Goal: Register for event/course

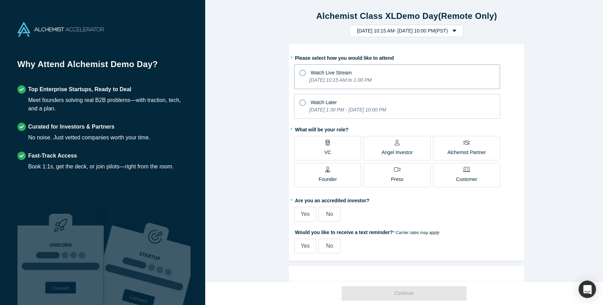
click at [299, 71] on icon at bounding box center [302, 73] width 6 height 6
click at [0, 0] on input "Watch Live Stream Tuesday, September 30, 2025 10:15 AM to 1:00 PM" at bounding box center [0, 0] width 0 height 0
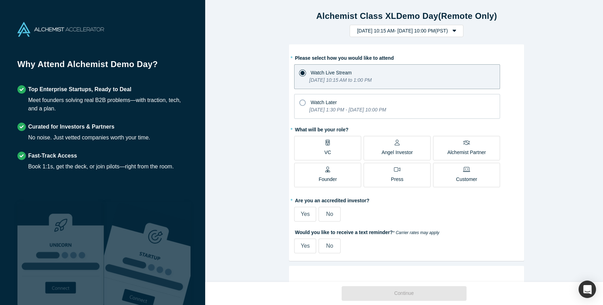
click at [393, 150] on p "Angel Investor" at bounding box center [397, 152] width 31 height 7
click at [0, 0] on input "Angel Investor" at bounding box center [0, 0] width 0 height 0
click at [301, 214] on span "Yes" at bounding box center [305, 214] width 9 height 6
click at [0, 0] on input "Yes" at bounding box center [0, 0] width 0 height 0
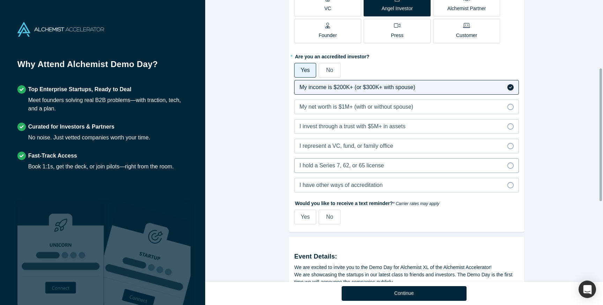
scroll to position [144, 0]
click at [303, 219] on span "Yes" at bounding box center [305, 216] width 9 height 6
click at [0, 0] on input "Yes" at bounding box center [0, 0] width 0 height 0
select select "US"
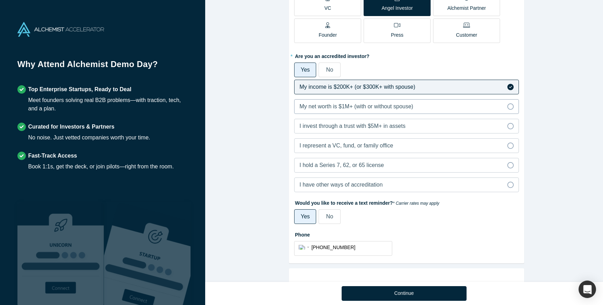
click at [325, 106] on span "My net worth is $1M+ (with or without spouse)" at bounding box center [356, 106] width 114 height 6
click at [0, 0] on input "My net worth is $1M+ (with or without spouse)" at bounding box center [0, 0] width 0 height 0
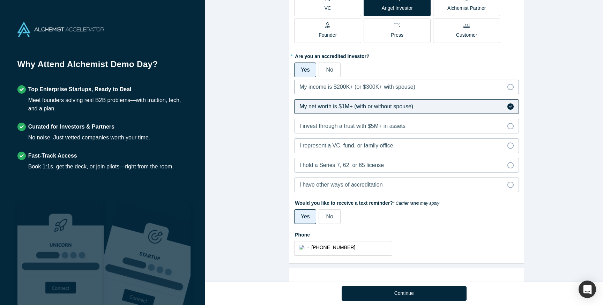
click at [319, 86] on span "My income is $200K+ (or $300K+ with spouse)" at bounding box center [357, 87] width 116 height 6
click at [0, 0] on input "My income is $200K+ (or $300K+ with spouse)" at bounding box center [0, 0] width 0 height 0
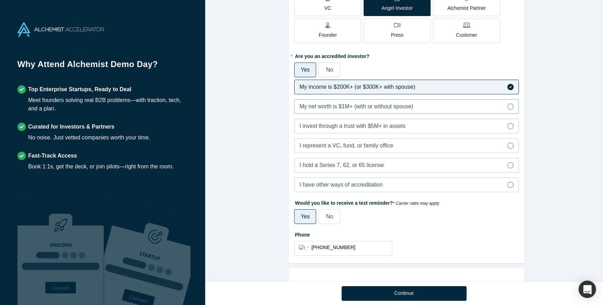
click at [319, 109] on span "My net worth is $1M+ (with or without spouse)" at bounding box center [356, 106] width 114 height 6
click at [0, 0] on input "My net worth is $1M+ (with or without spouse)" at bounding box center [0, 0] width 0 height 0
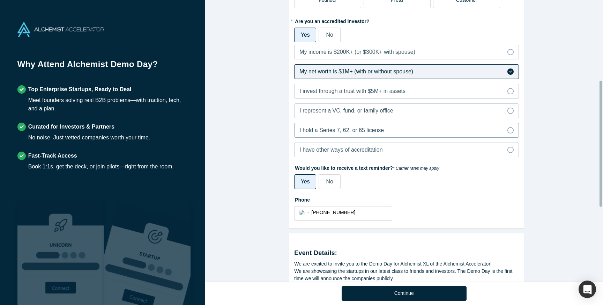
scroll to position [179, 0]
click at [325, 53] on span "My income is $200K+ (or $300K+ with spouse)" at bounding box center [357, 52] width 116 height 6
click at [0, 0] on input "My income is $200K+ (or $300K+ with spouse)" at bounding box center [0, 0] width 0 height 0
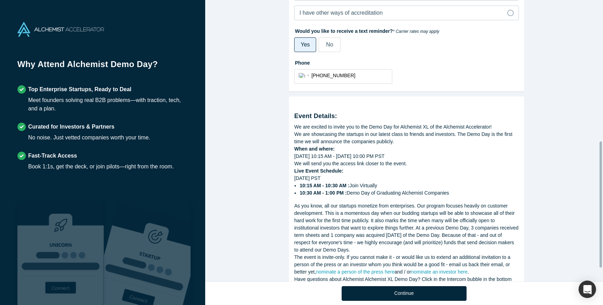
scroll to position [347, 0]
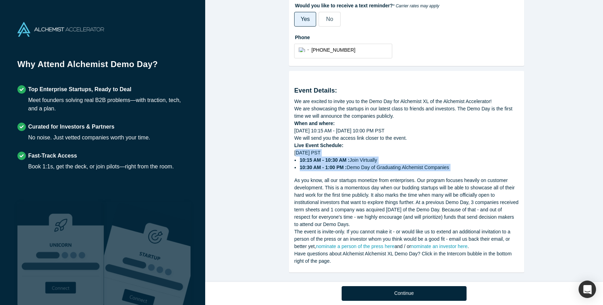
drag, startPoint x: 295, startPoint y: 146, endPoint x: 382, endPoint y: 169, distance: 89.8
click at [382, 169] on div "Event Details: We are excited to invite you to the Demo Day for Alchemist XL of…" at bounding box center [406, 170] width 225 height 188
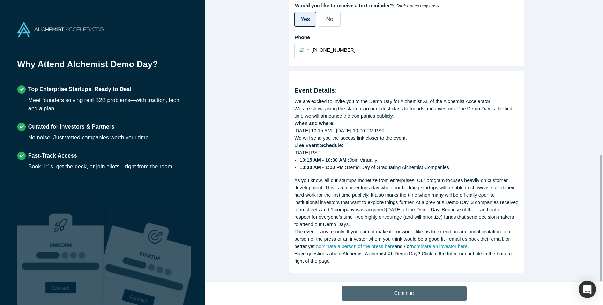
click at [437, 290] on button "Continue" at bounding box center [404, 293] width 125 height 15
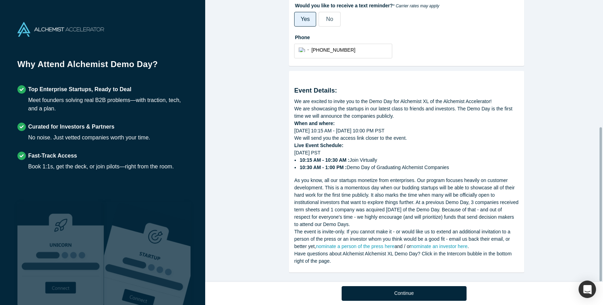
scroll to position [232, 0]
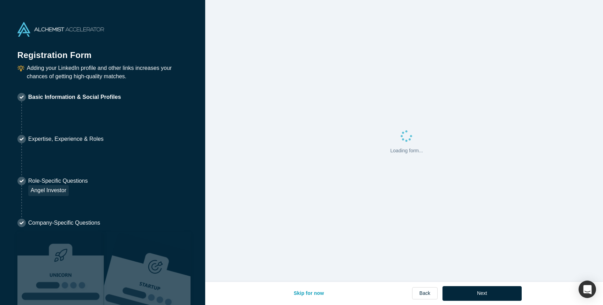
select select "US"
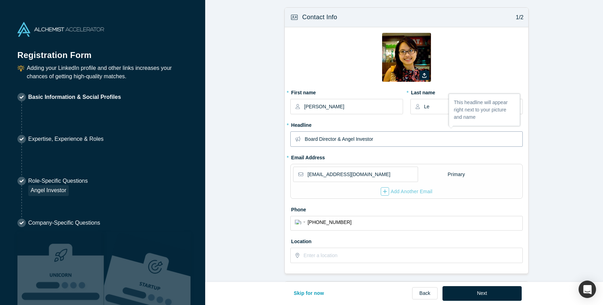
drag, startPoint x: 378, startPoint y: 138, endPoint x: 303, endPoint y: 140, distance: 75.8
click at [305, 140] on input "Board Director & Angel Investor" at bounding box center [413, 139] width 217 height 15
type input "A"
type input "Presisent of Booth Angels SF"
click at [265, 203] on form "Contact Info 1/2 Zoom Save Remove Upload New * First name Kathy * Last name Le …" at bounding box center [406, 225] width 403 height 436
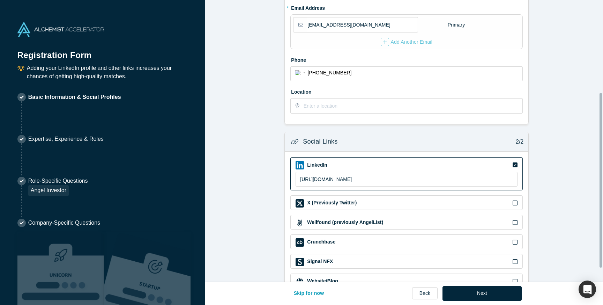
scroll to position [171, 0]
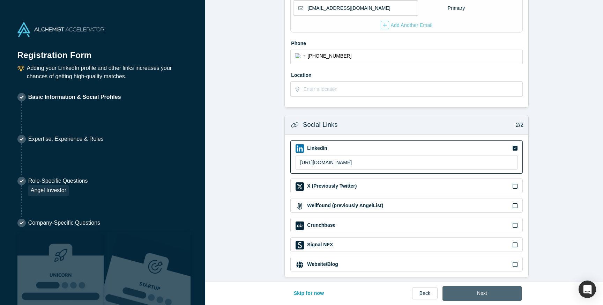
click at [474, 290] on button "Next" at bounding box center [482, 293] width 79 height 15
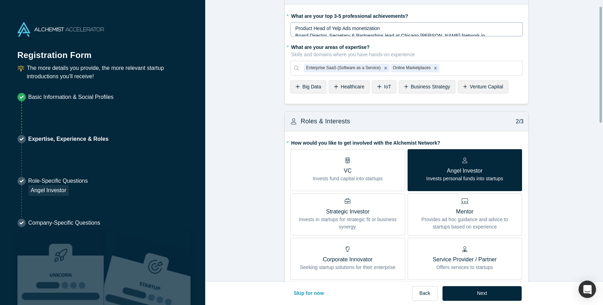
scroll to position [24, 0]
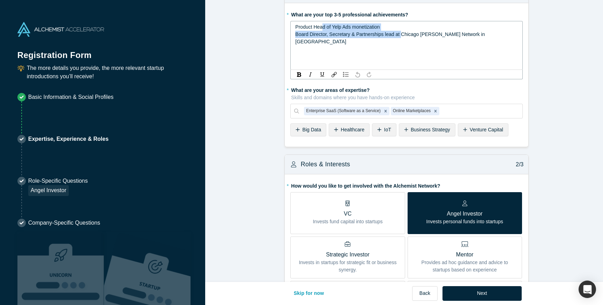
drag, startPoint x: 320, startPoint y: 26, endPoint x: 400, endPoint y: 31, distance: 79.4
click at [400, 31] on div "Product Head of Yelp Ads monetization Board Director, Secretary & Partnerships …" at bounding box center [406, 34] width 223 height 22
drag, startPoint x: 500, startPoint y: 34, endPoint x: 289, endPoint y: 23, distance: 211.4
click at [290, 23] on div "Product Head of Yelp Ads monetization Board Director, Secretary & Partnerships …" at bounding box center [406, 45] width 232 height 49
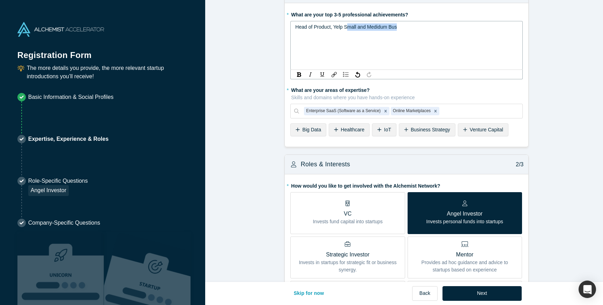
drag, startPoint x: 346, startPoint y: 27, endPoint x: 402, endPoint y: 27, distance: 56.2
click at [402, 27] on div "Head of Product, Yelp Small and Medidum Bus" at bounding box center [406, 26] width 223 height 7
click at [374, 26] on div "Head of Product, Yelp SMB" at bounding box center [406, 26] width 223 height 7
click at [329, 38] on div "Head of Product, Yelp SMB Business President, Ye" at bounding box center [406, 45] width 232 height 49
click at [329, 33] on div "President, Ye" at bounding box center [406, 34] width 223 height 7
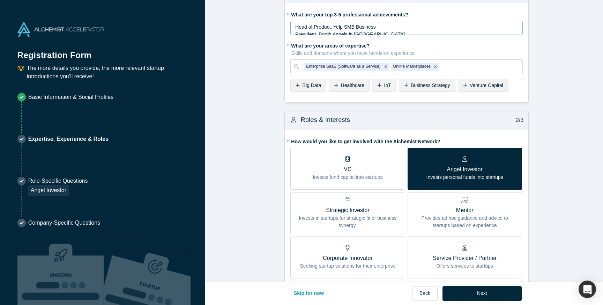
click at [408, 28] on div "Head of Product, Yelp SMB Business" at bounding box center [406, 26] width 223 height 7
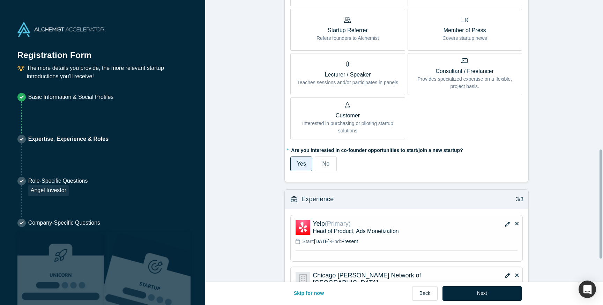
scroll to position [390, 0]
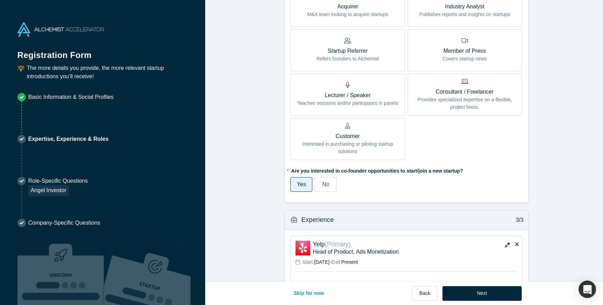
click at [300, 181] on span "Yes" at bounding box center [301, 184] width 9 height 6
click at [0, 0] on input "Yes" at bounding box center [0, 0] width 0 height 0
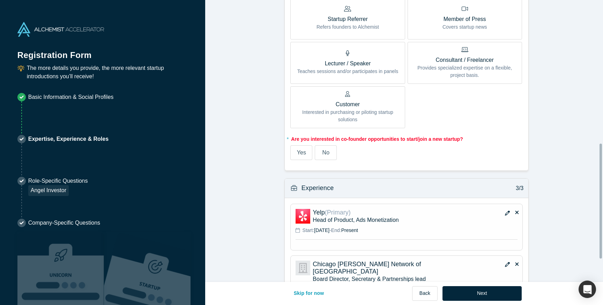
scroll to position [345, 0]
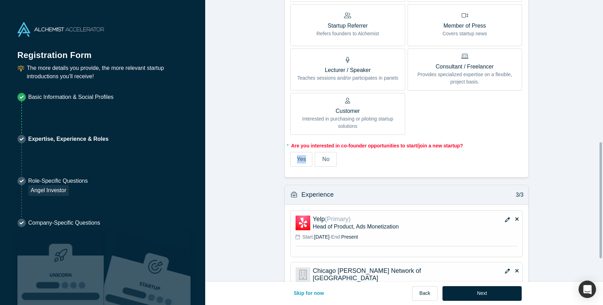
click at [300, 161] on span "Yes" at bounding box center [301, 159] width 9 height 6
click at [0, 0] on input "Yes" at bounding box center [0, 0] width 0 height 0
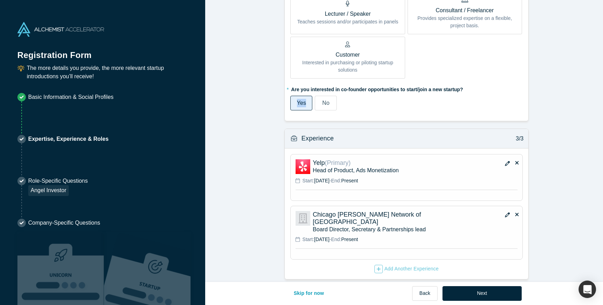
click at [505, 161] on icon "button" at bounding box center [507, 163] width 5 height 5
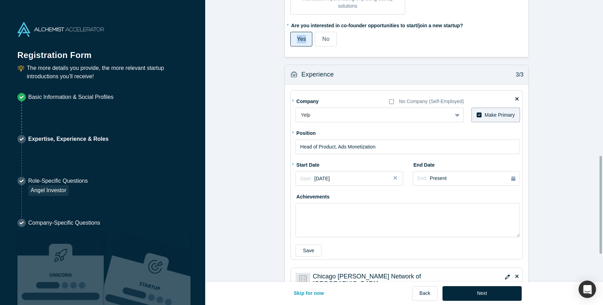
scroll to position [472, 0]
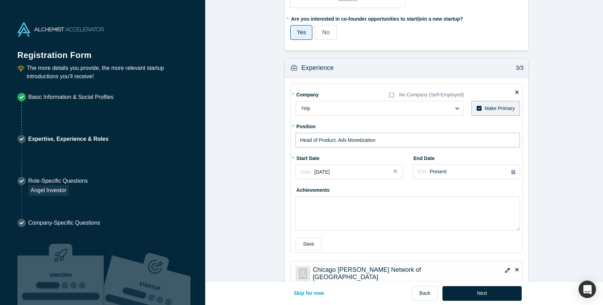
drag, startPoint x: 311, startPoint y: 140, endPoint x: 435, endPoint y: 143, distance: 124.6
click at [435, 143] on input "Head of Product, Ads Monetization" at bounding box center [408, 140] width 224 height 15
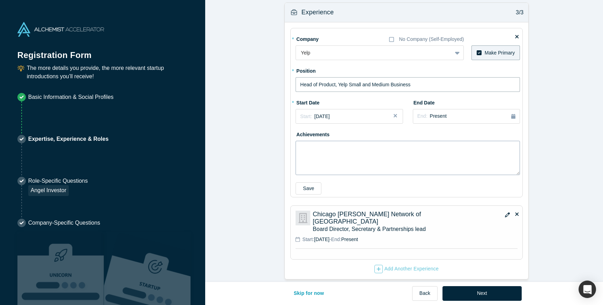
type input "Head of Product, Yelp Small and Medium Business"
click at [412, 171] on textarea at bounding box center [408, 158] width 224 height 34
click at [472, 225] on p "Board Director, Secretary & Partnerships lead" at bounding box center [415, 228] width 205 height 7
click at [505, 213] on icon "button" at bounding box center [507, 214] width 5 height 5
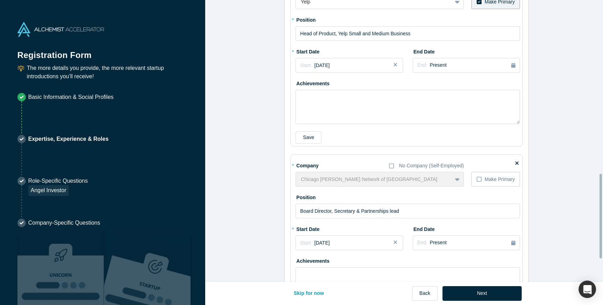
scroll to position [590, 0]
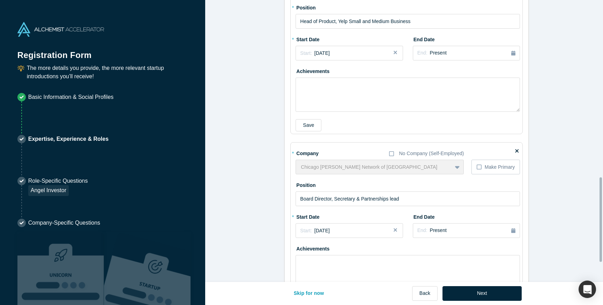
click at [398, 166] on div "Chicago Booth Angel Network of Silicon Valley To pick up a draggable item, pres…" at bounding box center [380, 167] width 168 height 15
click at [455, 165] on div "Chicago Booth Angel Network of Silicon Valley To pick up a draggable item, pres…" at bounding box center [380, 167] width 168 height 15
click at [354, 202] on input "Board Director, Secretary & Partnerships lead" at bounding box center [408, 198] width 224 height 15
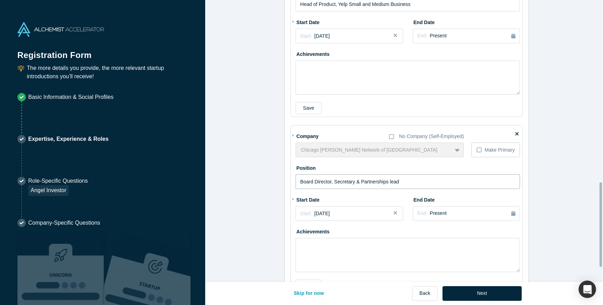
scroll to position [656, 0]
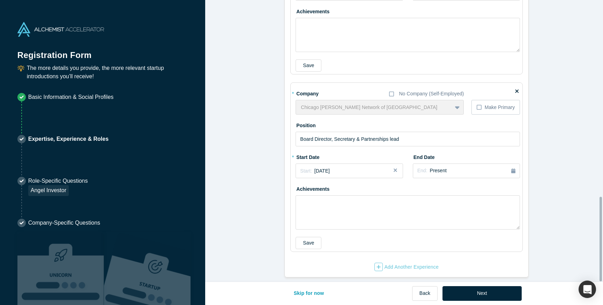
click at [372, 101] on div "Chicago Booth Angel Network of Silicon Valley To pick up a draggable item, pres…" at bounding box center [380, 107] width 168 height 15
click at [373, 132] on input "Board Director, Secretary & Partnerships lead" at bounding box center [408, 139] width 224 height 15
type input "President"
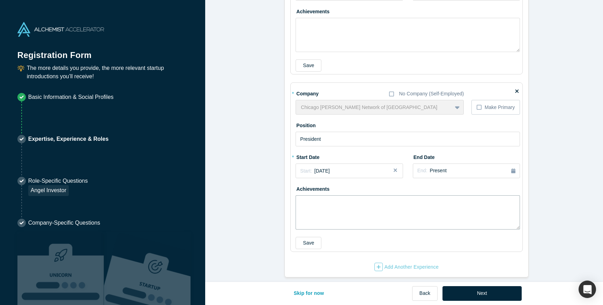
click at [375, 197] on textarea at bounding box center [408, 212] width 224 height 34
click at [473, 291] on button "Next" at bounding box center [482, 293] width 79 height 15
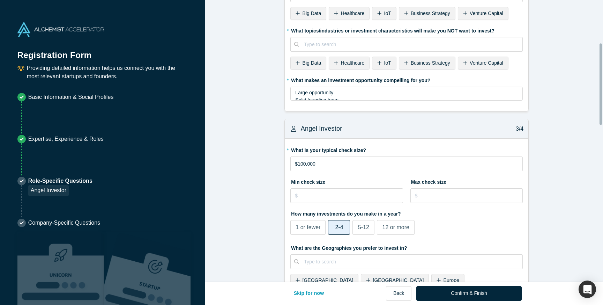
scroll to position [0, 0]
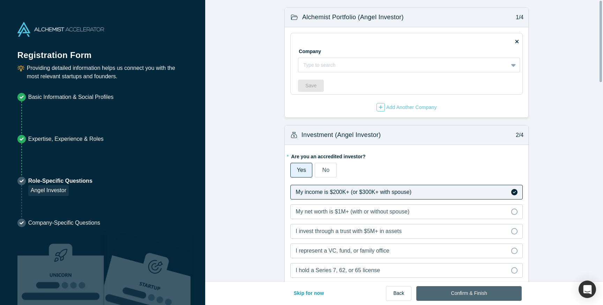
click at [474, 295] on button "Confirm & Finish" at bounding box center [468, 293] width 105 height 15
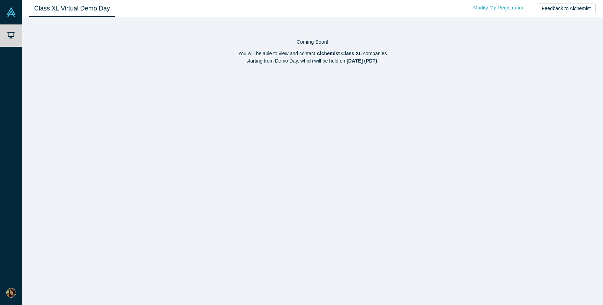
click at [502, 9] on link "Modify My Registration" at bounding box center [499, 8] width 66 height 12
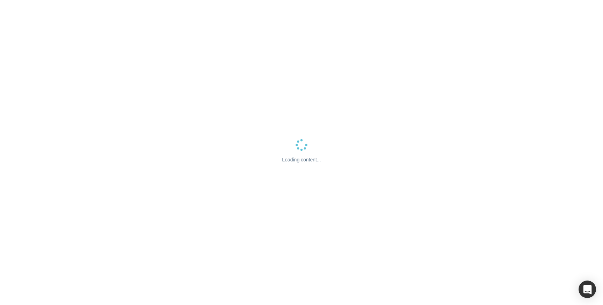
select select "US"
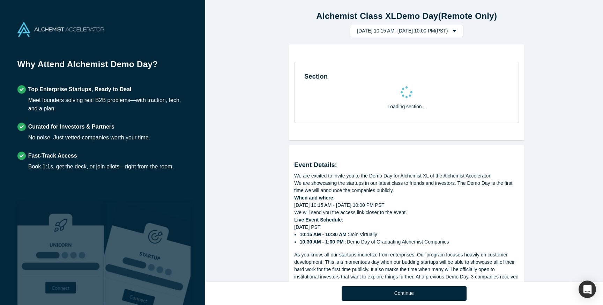
select select "US"
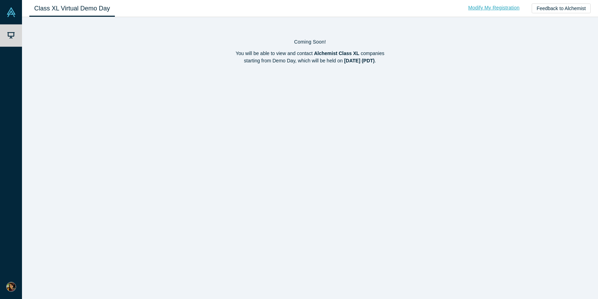
click at [509, 10] on link "Modify My Registration" at bounding box center [494, 8] width 66 height 12
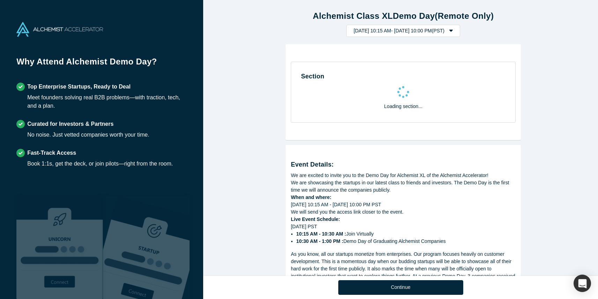
select select "US"
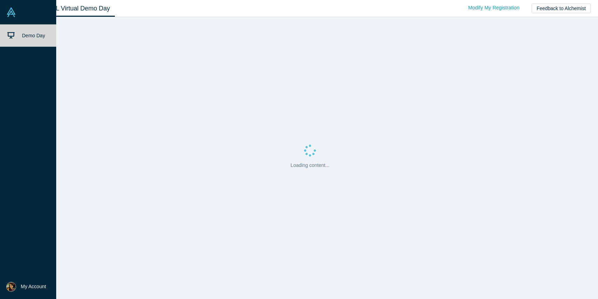
click at [12, 288] on img at bounding box center [11, 287] width 10 height 10
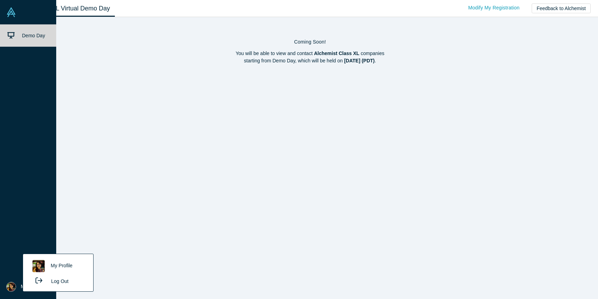
click at [63, 282] on button "Log Out" at bounding box center [50, 281] width 42 height 13
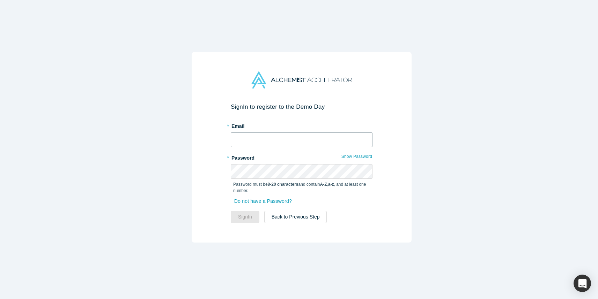
click at [274, 134] on input "text" at bounding box center [302, 140] width 142 height 15
click at [280, 198] on link "Do not have a Password?" at bounding box center [266, 201] width 66 height 12
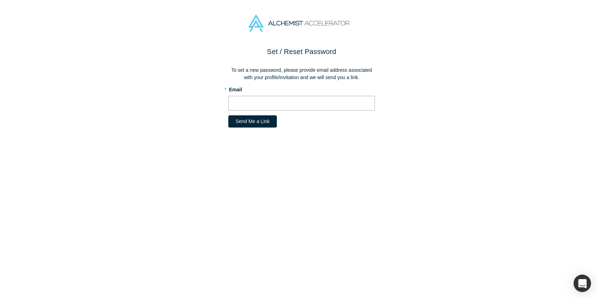
click at [270, 107] on input "text" at bounding box center [301, 103] width 147 height 15
type input "im.kathyle@gmail.com"
click at [258, 124] on button "Send Me a Link" at bounding box center [252, 122] width 49 height 12
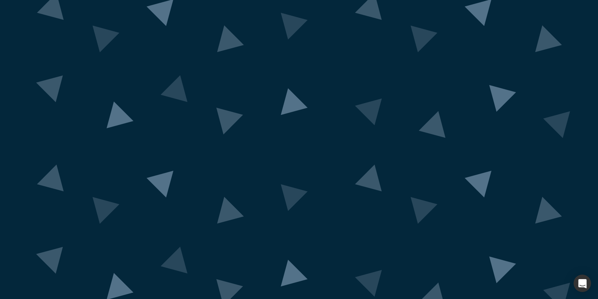
scroll to position [68, 0]
drag, startPoint x: 265, startPoint y: 274, endPoint x: 364, endPoint y: 274, distance: 99.8
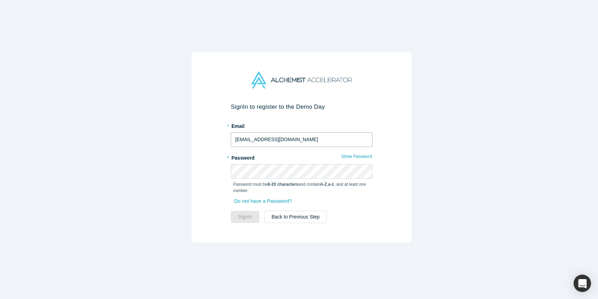
click at [323, 138] on input "[EMAIL_ADDRESS][DOMAIN_NAME]" at bounding box center [302, 140] width 142 height 15
click at [288, 201] on link "Do not have a Password?" at bounding box center [266, 201] width 66 height 12
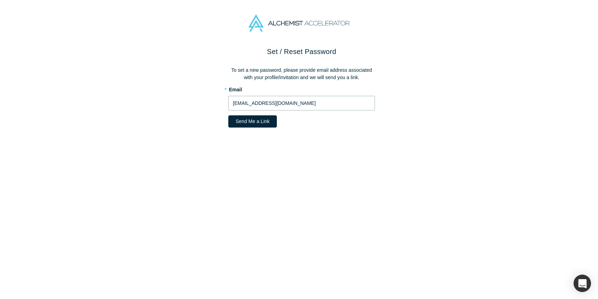
click at [309, 104] on input "[EMAIL_ADDRESS][DOMAIN_NAME]" at bounding box center [301, 103] width 147 height 15
click at [261, 123] on button "Send Me a Link" at bounding box center [252, 122] width 49 height 12
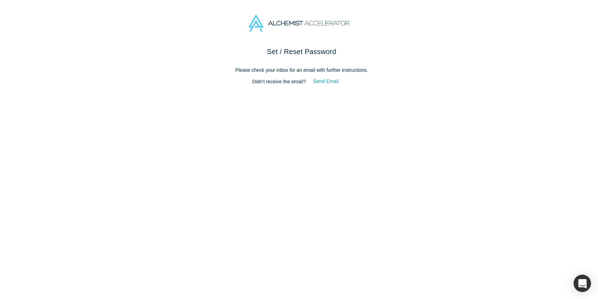
drag, startPoint x: 330, startPoint y: 82, endPoint x: 167, endPoint y: 69, distance: 163.6
click at [169, 73] on div "Set / Reset Password Please check your inbox for an email with further instruct…" at bounding box center [301, 175] width 603 height 258
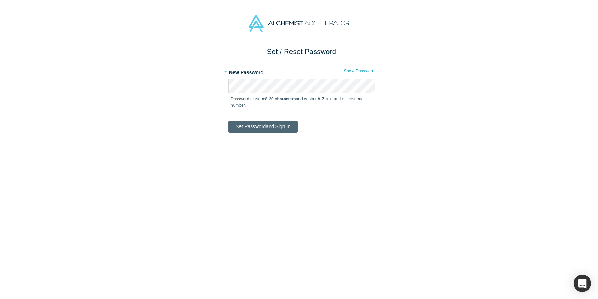
click at [260, 126] on button "Set Password and Sign In" at bounding box center [262, 127] width 69 height 12
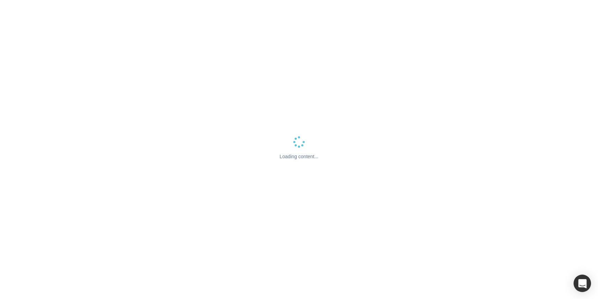
select select "US"
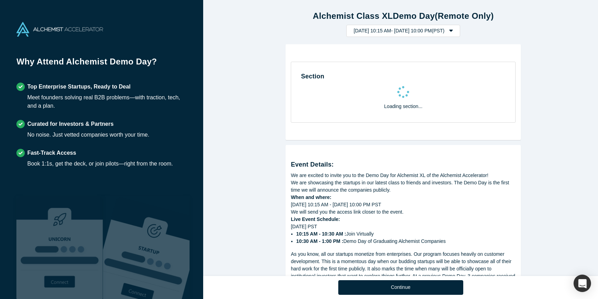
select select "US"
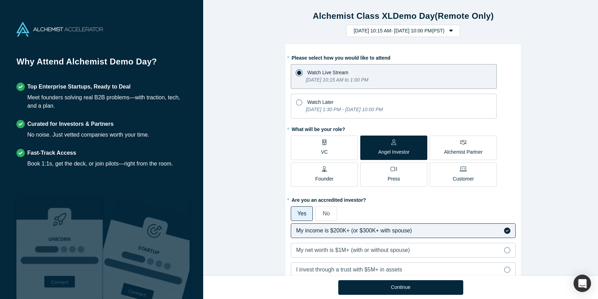
click at [262, 244] on div "Alchemist Class XL Demo Day (Remote Only) Tuesday, September 30, 2025 10:15 AM …" at bounding box center [403, 141] width 400 height 282
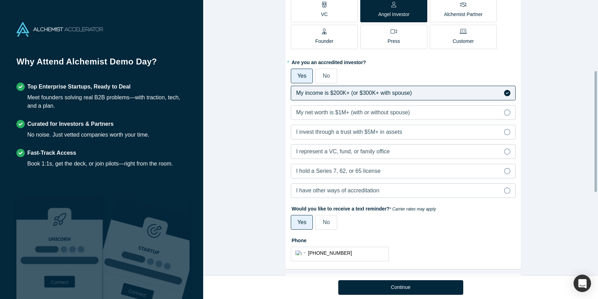
scroll to position [14, 0]
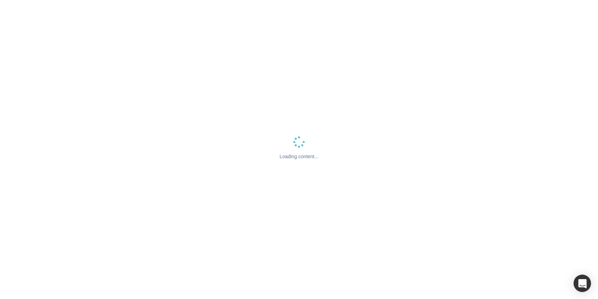
select select "US"
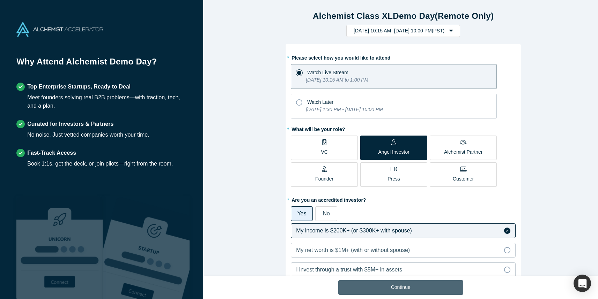
click at [415, 284] on button "Continue" at bounding box center [400, 288] width 125 height 15
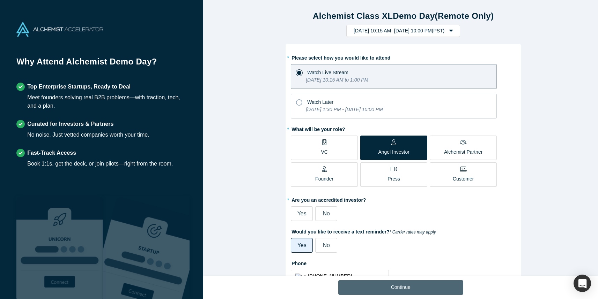
click at [414, 287] on button "Continue" at bounding box center [400, 288] width 125 height 15
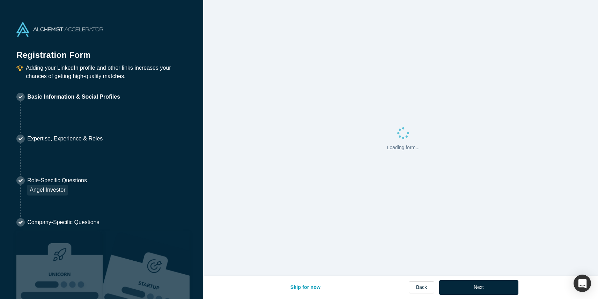
select select "US"
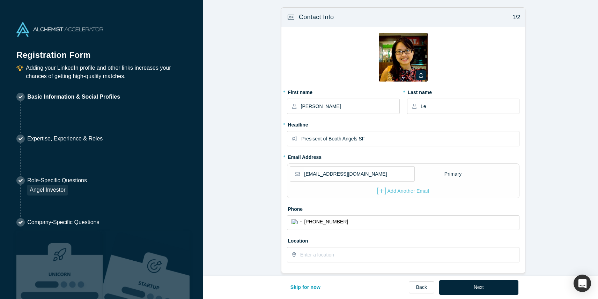
click at [49, 35] on img at bounding box center [59, 29] width 87 height 15
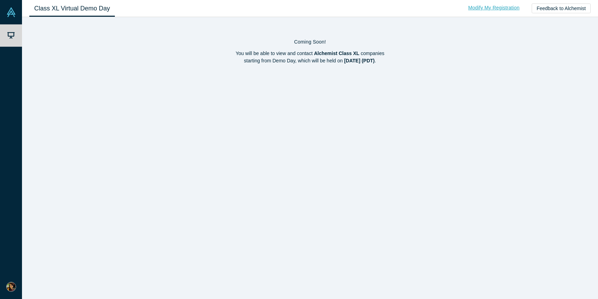
click at [508, 10] on link "Modify My Registration" at bounding box center [494, 8] width 66 height 12
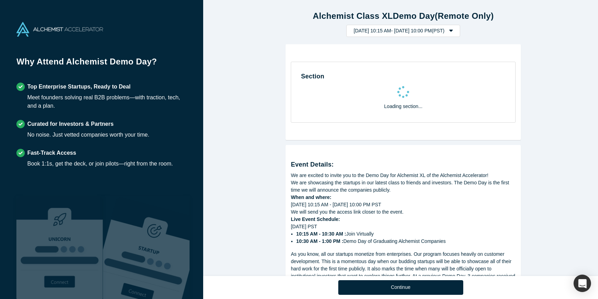
select select "US"
